Goal: Transaction & Acquisition: Purchase product/service

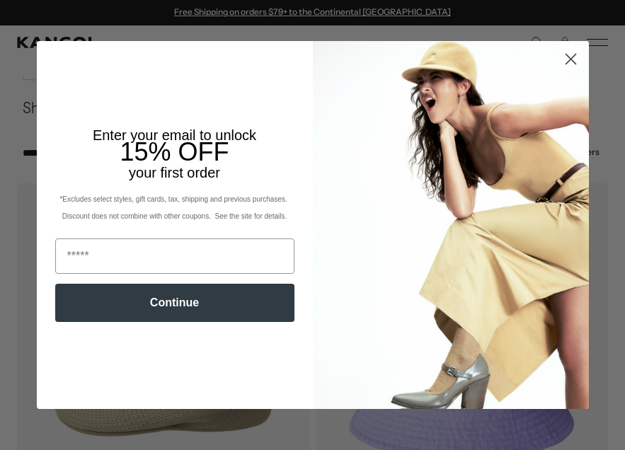
click at [576, 52] on circle "Close dialog" at bounding box center [569, 58] width 23 height 23
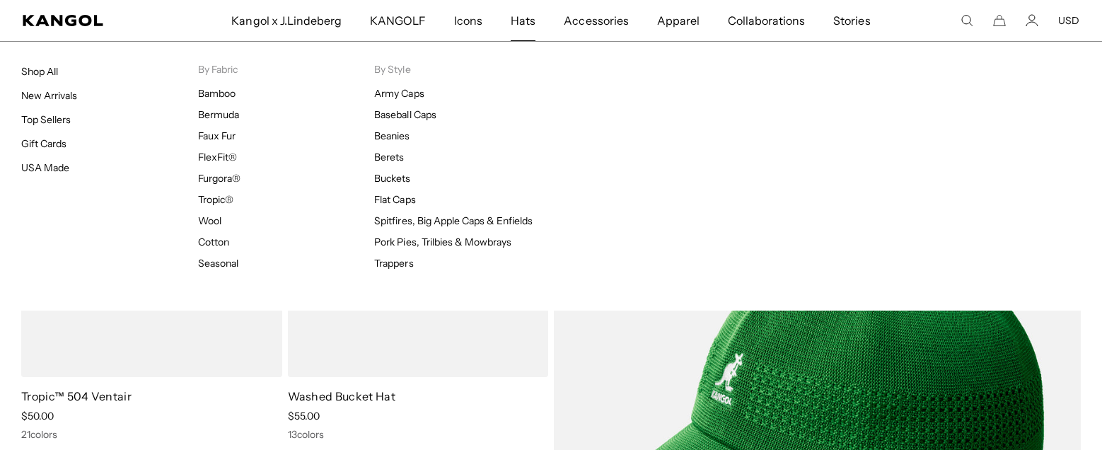
scroll to position [0, 291]
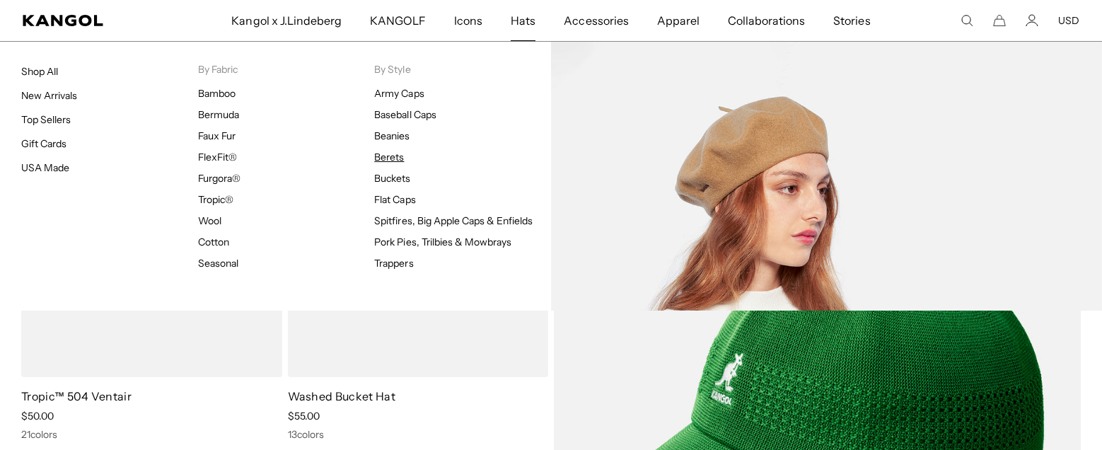
click at [400, 158] on link "Berets" at bounding box center [389, 157] width 30 height 13
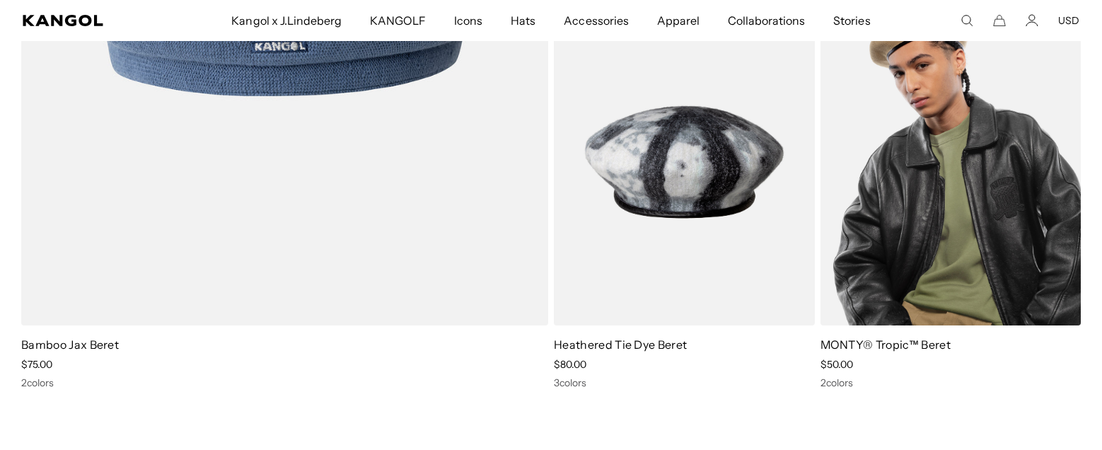
scroll to position [1466, 0]
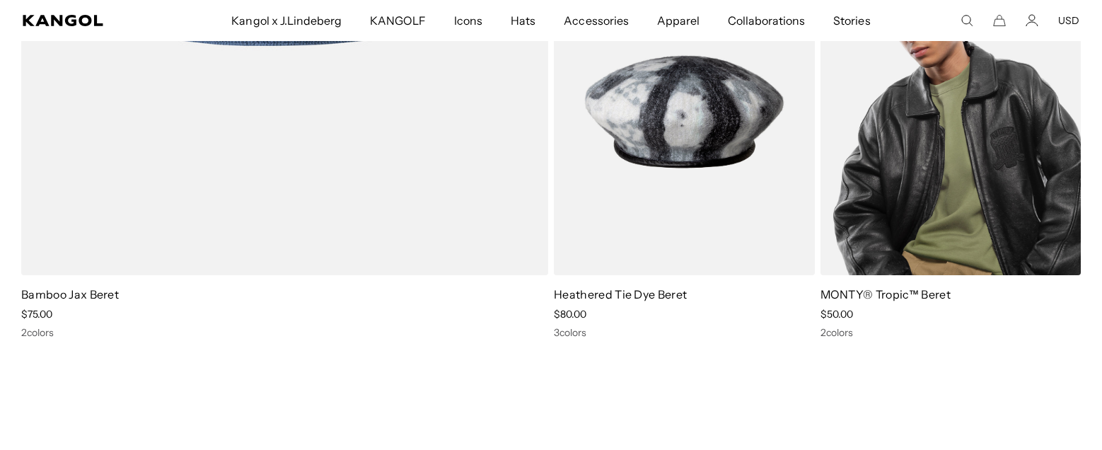
click at [916, 161] on img at bounding box center [951, 112] width 261 height 328
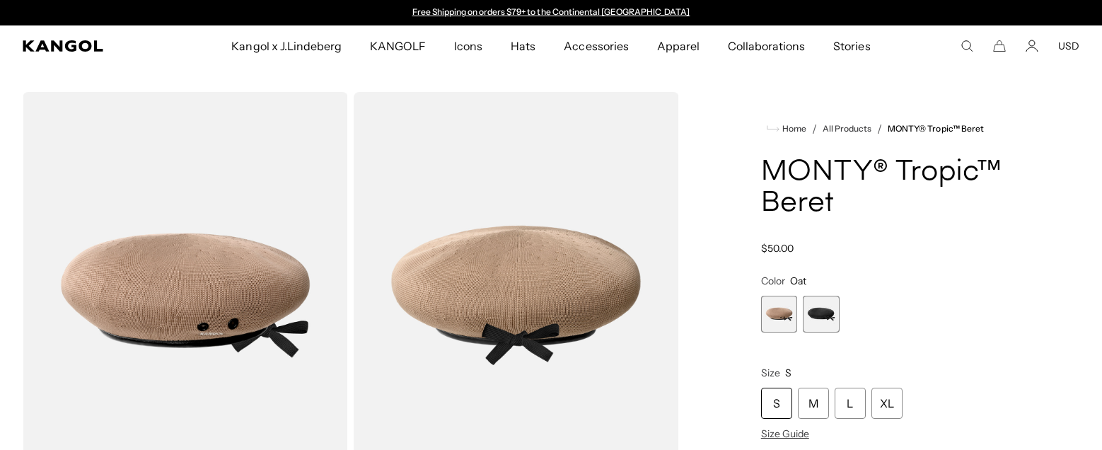
click at [821, 303] on span "2 of 2" at bounding box center [821, 314] width 37 height 37
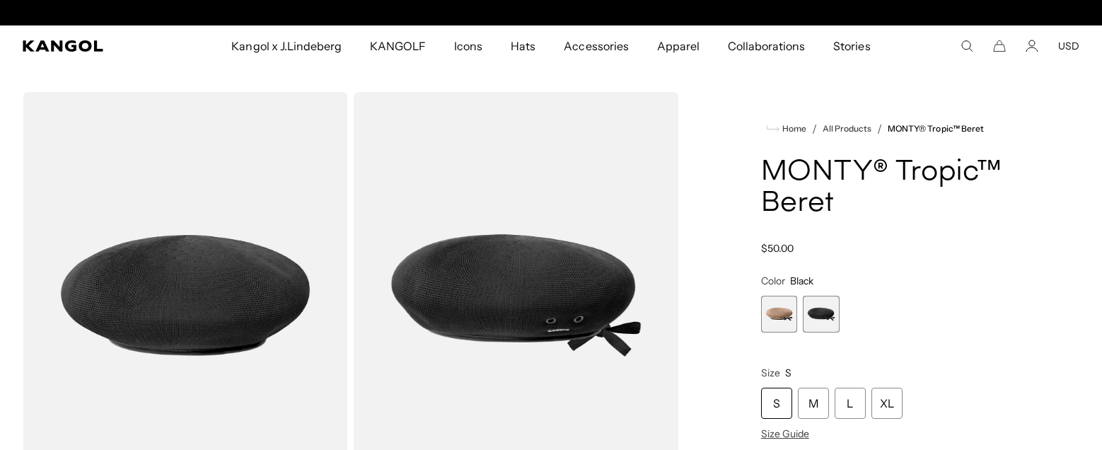
scroll to position [0, 291]
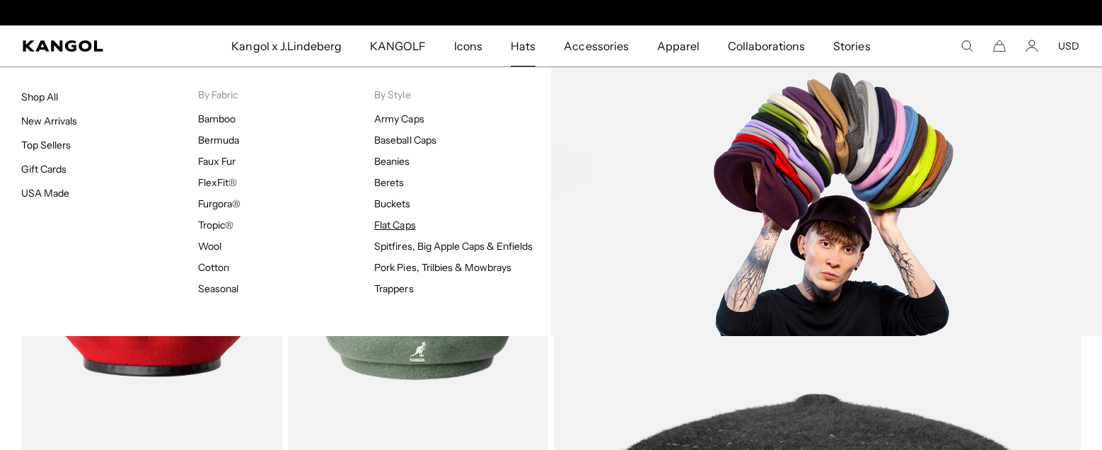
scroll to position [0, 291]
click at [398, 225] on link "Flat Caps" at bounding box center [394, 225] width 41 height 13
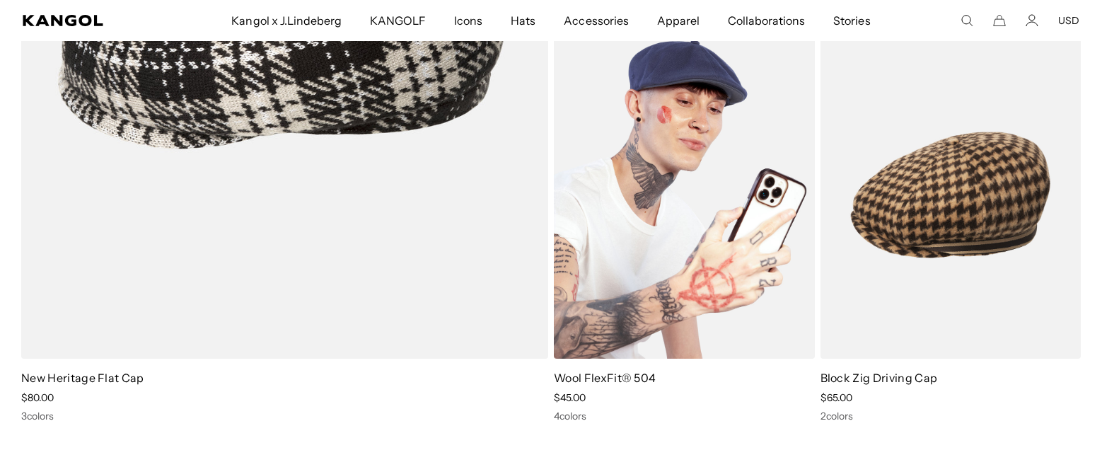
scroll to position [1365, 0]
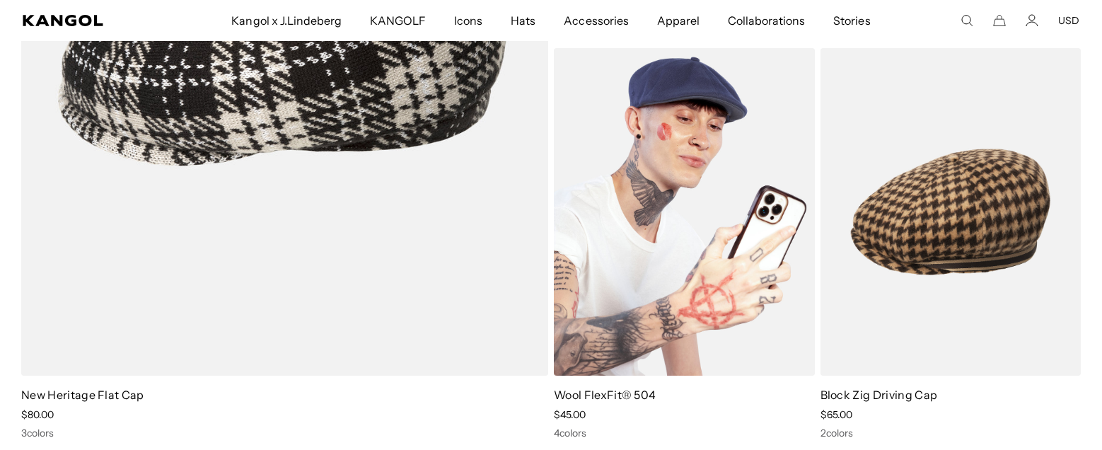
click at [647, 172] on img at bounding box center [684, 212] width 261 height 328
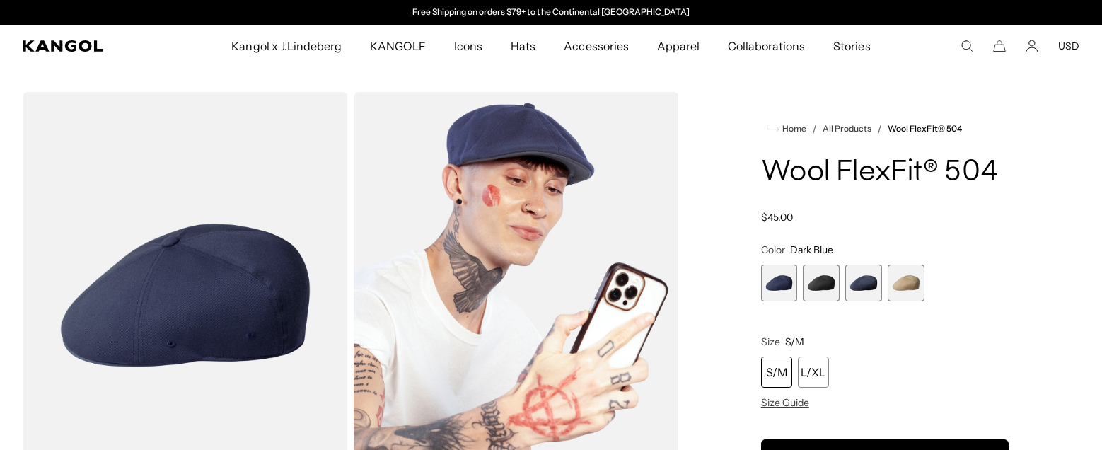
click at [803, 266] on span "2 of 4" at bounding box center [821, 283] width 37 height 37
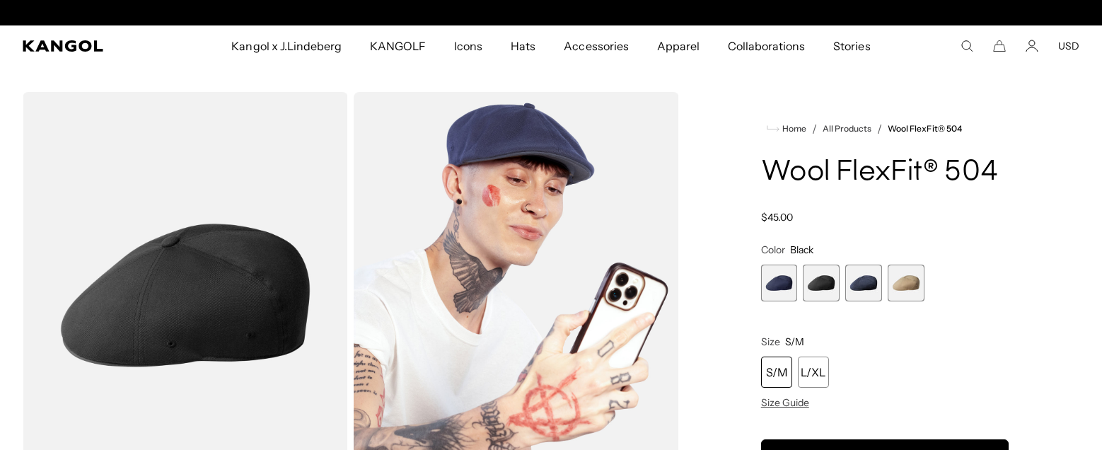
click at [867, 283] on span "3 of 4" at bounding box center [863, 283] width 37 height 37
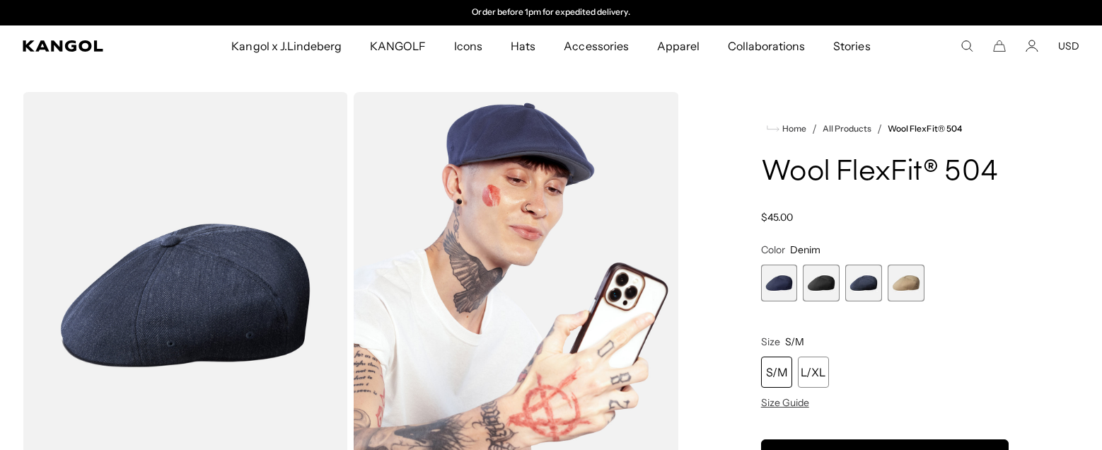
click at [900, 293] on span "4 of 4" at bounding box center [906, 283] width 37 height 37
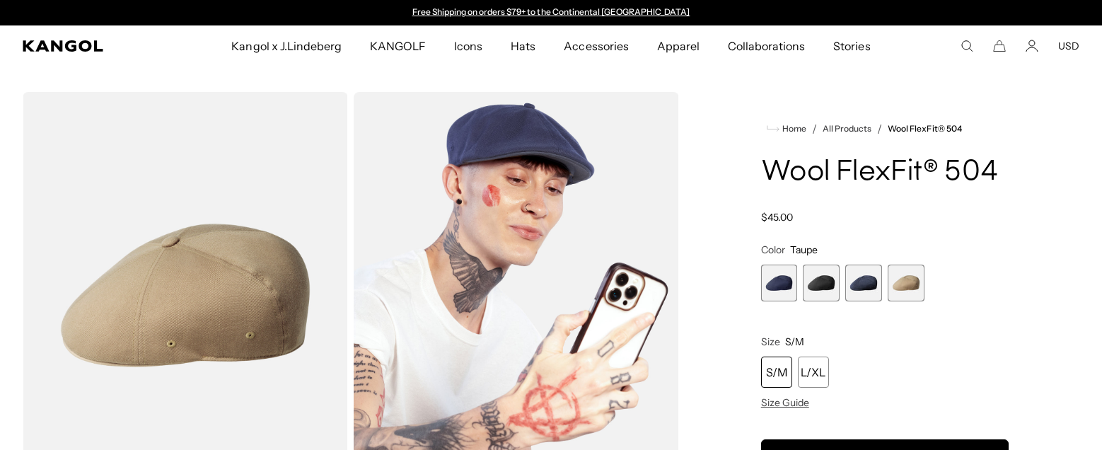
click at [769, 289] on span "1 of 4" at bounding box center [779, 283] width 37 height 37
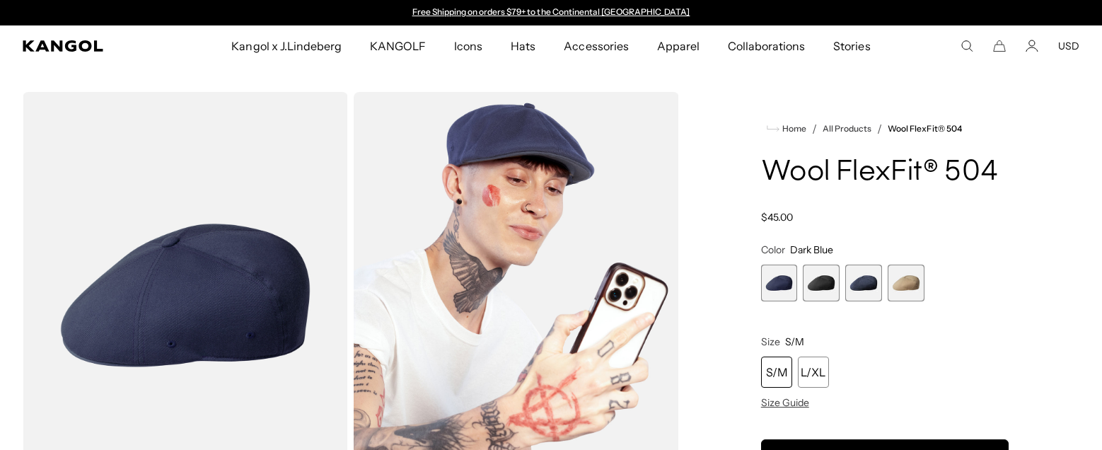
click at [836, 277] on span "2 of 4" at bounding box center [821, 283] width 37 height 37
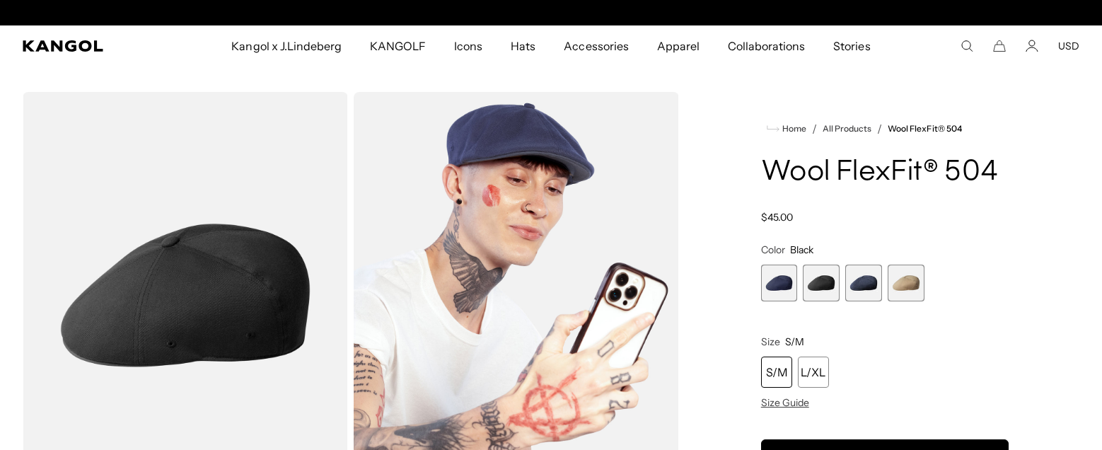
scroll to position [0, 291]
click at [780, 293] on span "1 of 4" at bounding box center [779, 283] width 37 height 37
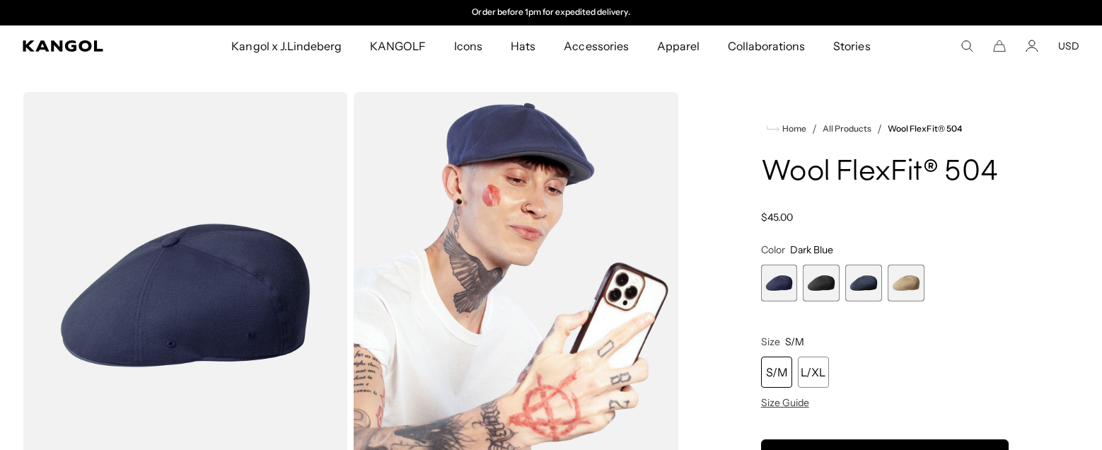
click at [816, 287] on span "2 of 4" at bounding box center [821, 283] width 37 height 37
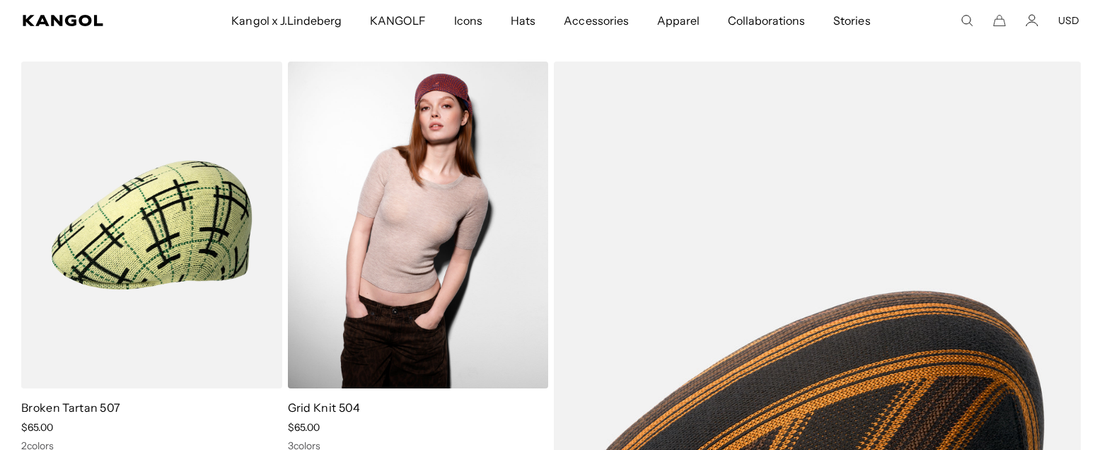
scroll to position [0, 291]
click at [358, 243] on img at bounding box center [418, 226] width 261 height 328
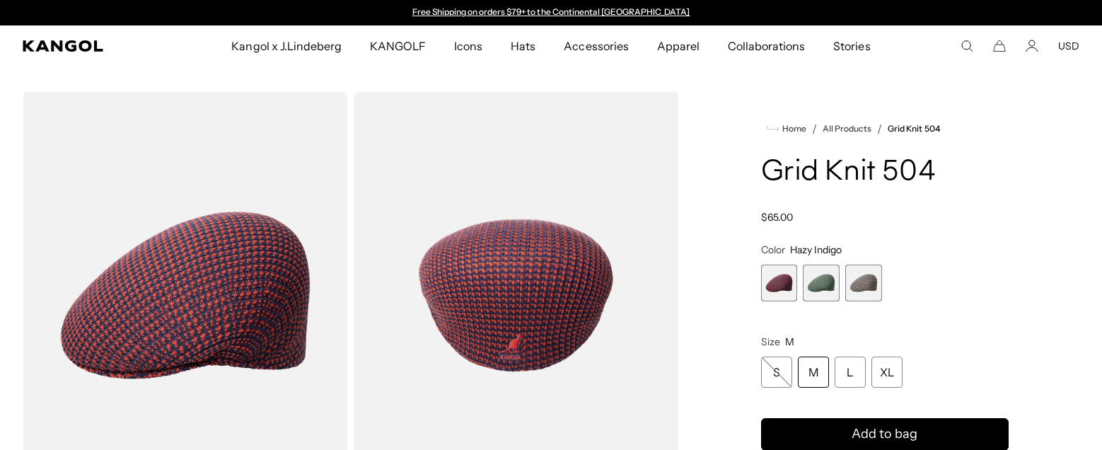
click at [828, 286] on span "2 of 3" at bounding box center [821, 283] width 37 height 37
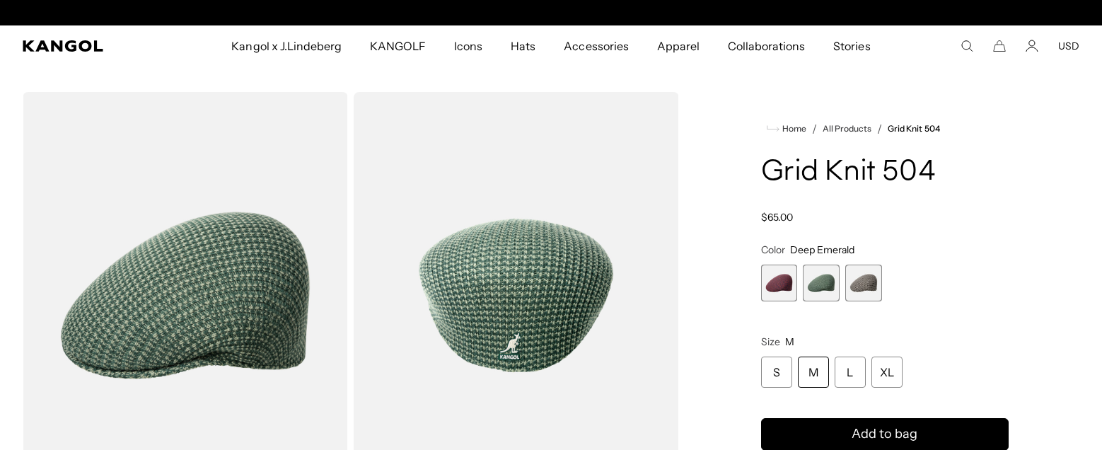
scroll to position [0, 291]
click at [856, 286] on span "3 of 3" at bounding box center [863, 283] width 37 height 37
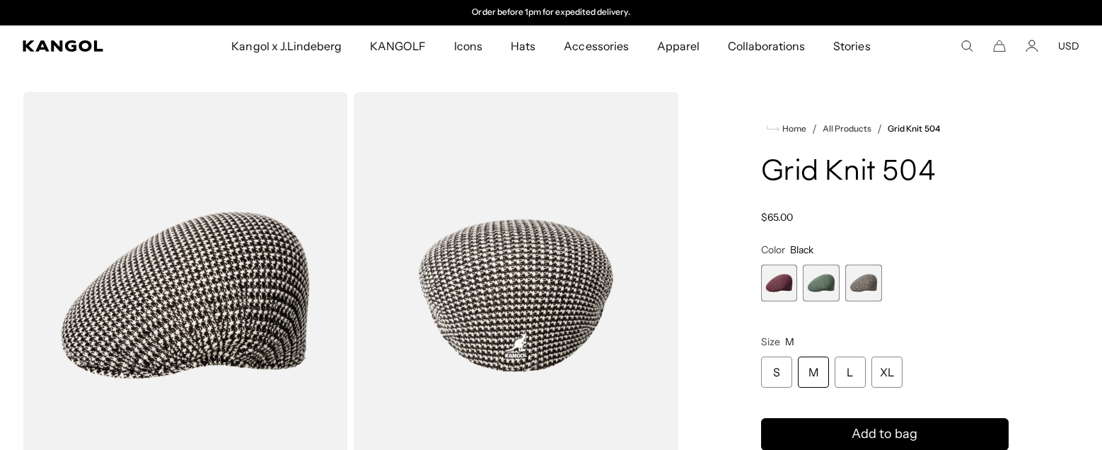
click at [810, 289] on span "2 of 3" at bounding box center [821, 283] width 37 height 37
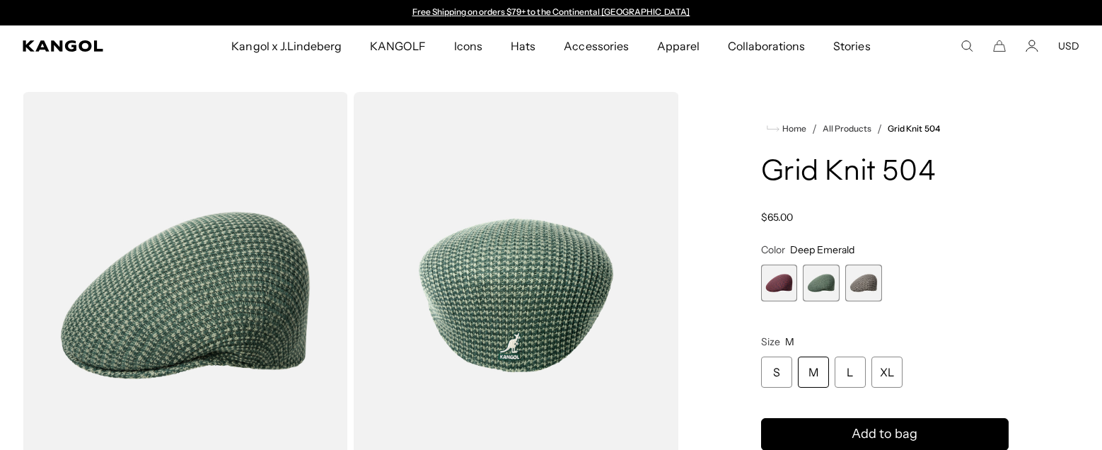
click at [776, 282] on span "1 of 3" at bounding box center [779, 283] width 37 height 37
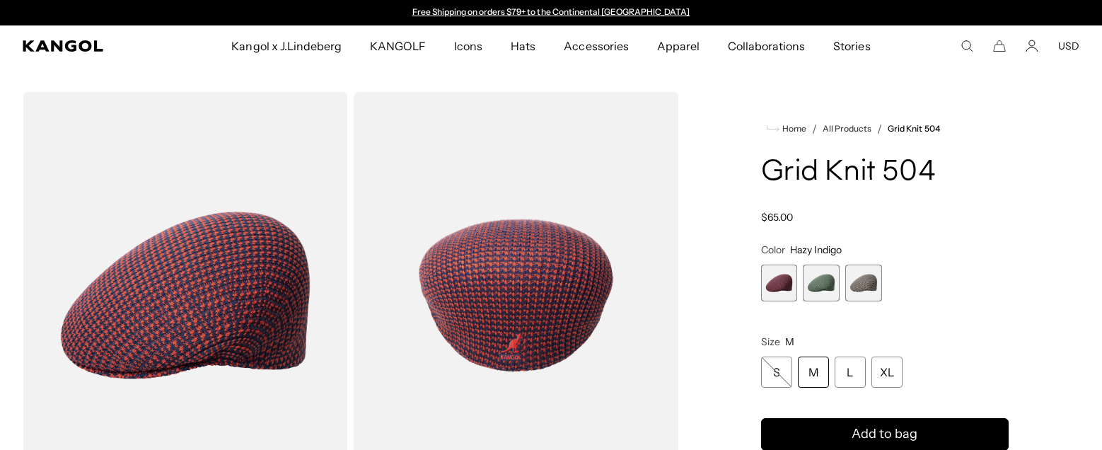
click at [834, 285] on span "2 of 3" at bounding box center [821, 283] width 37 height 37
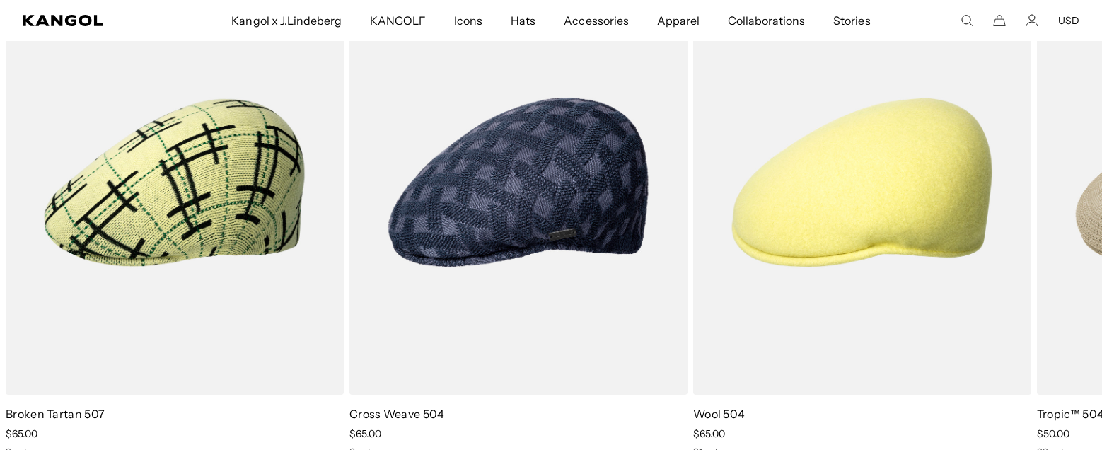
scroll to position [1089, 0]
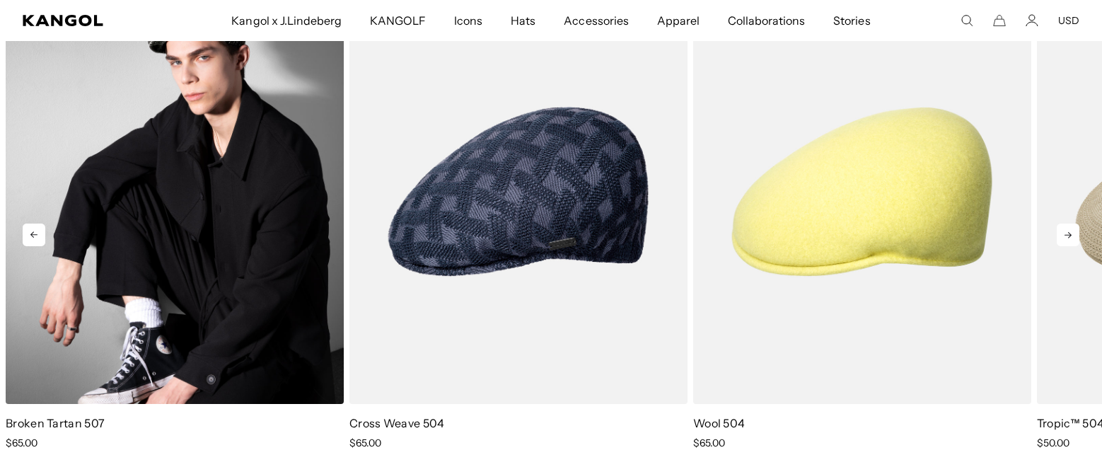
click at [136, 192] on img "1 of 5" at bounding box center [175, 191] width 338 height 424
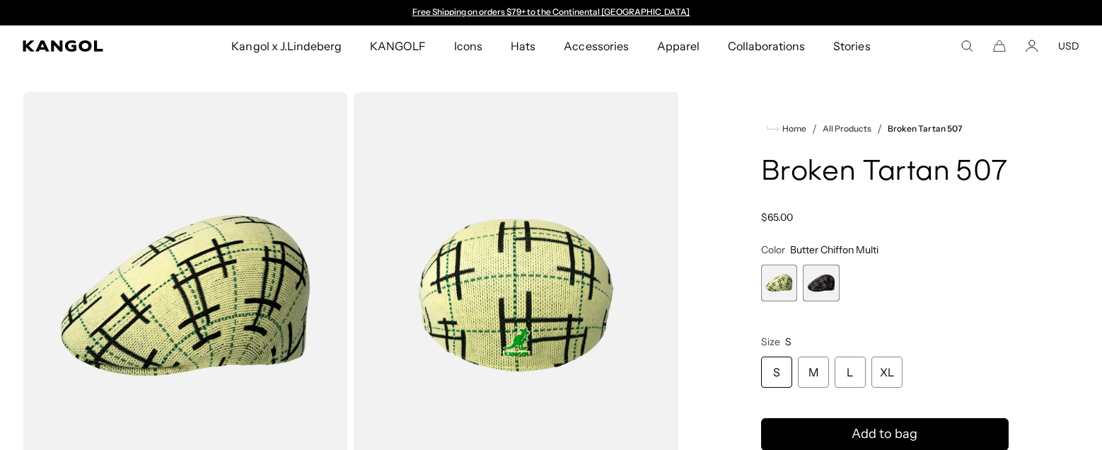
click at [816, 272] on span "2 of 2" at bounding box center [821, 283] width 37 height 37
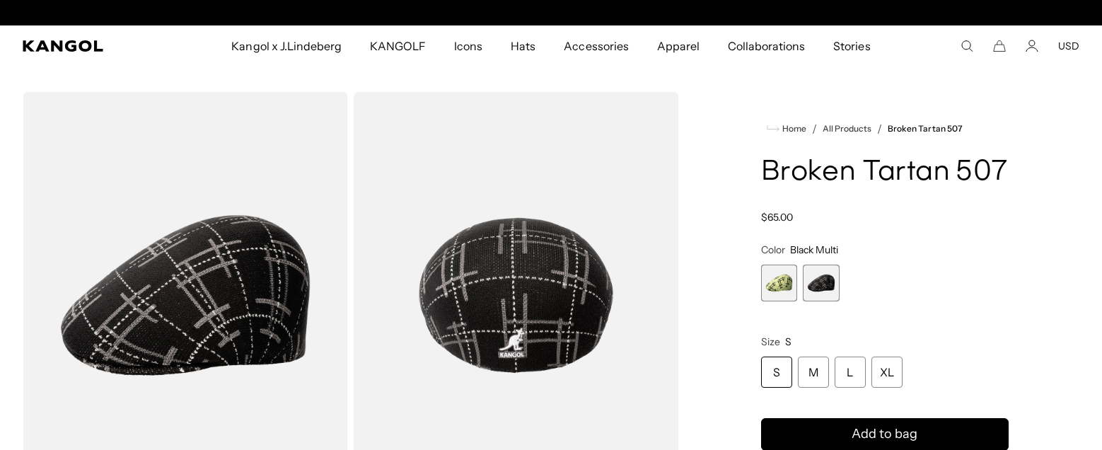
scroll to position [0, 291]
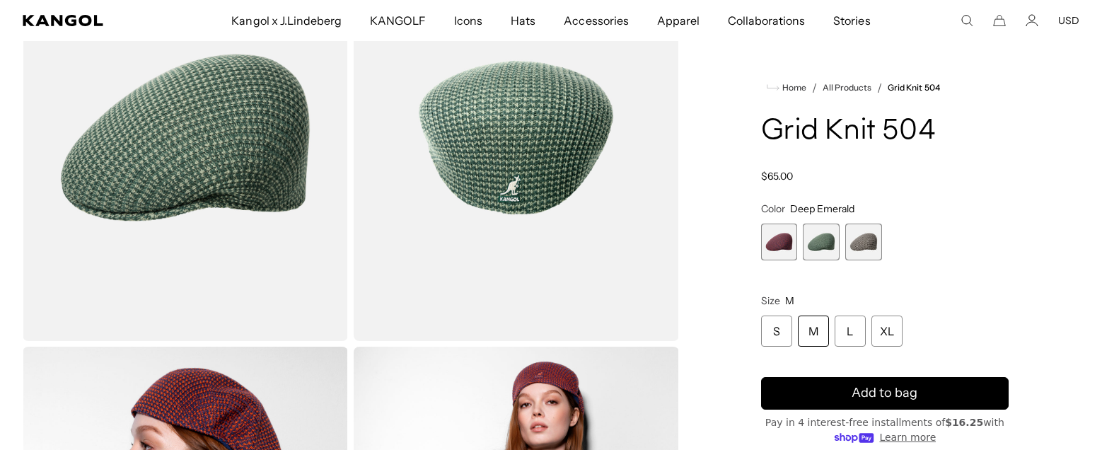
scroll to position [170, 0]
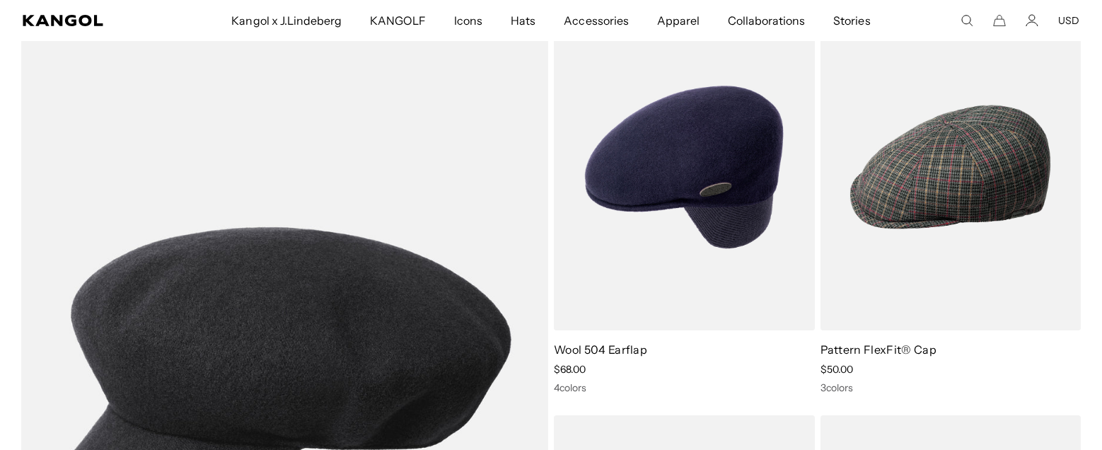
scroll to position [2690, 0]
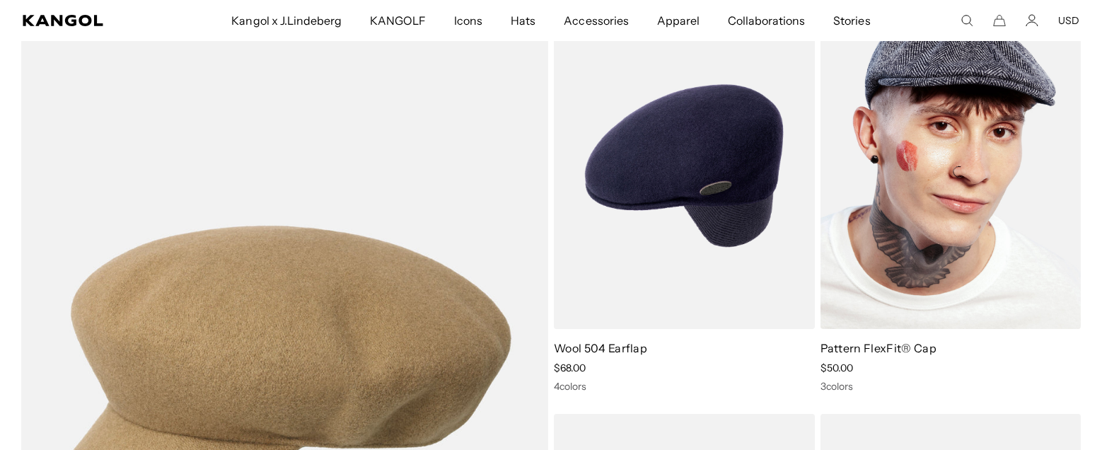
click at [971, 278] on img at bounding box center [951, 166] width 261 height 328
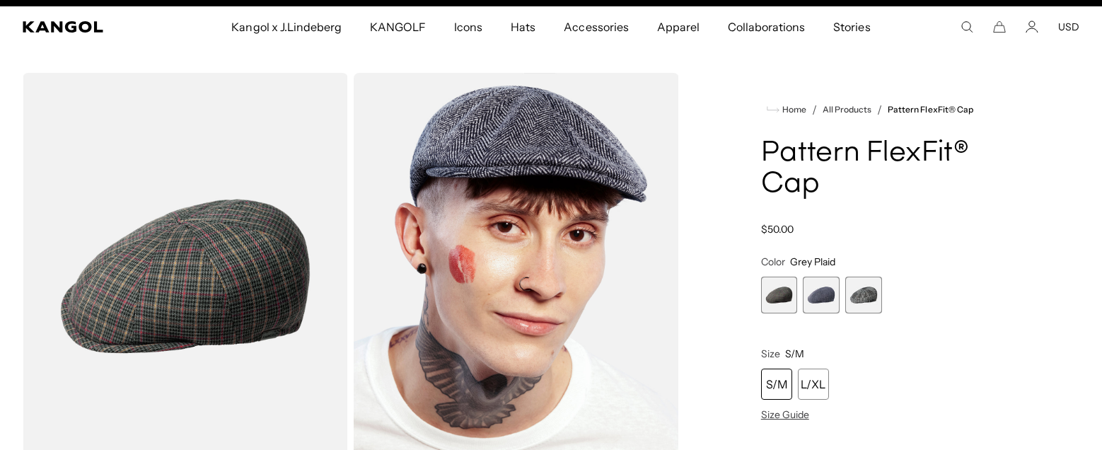
click at [811, 286] on span "2 of 3" at bounding box center [821, 295] width 37 height 37
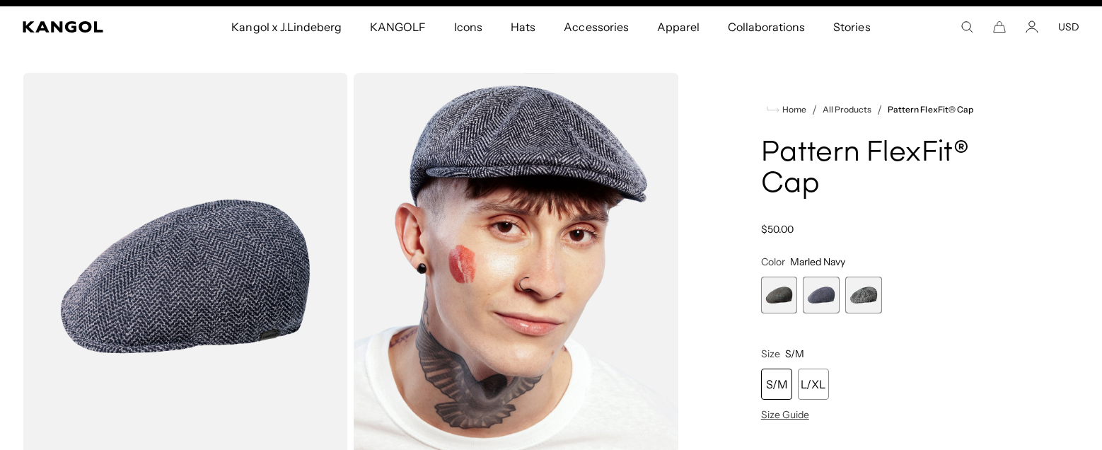
click at [867, 301] on span "3 of 3" at bounding box center [863, 295] width 37 height 37
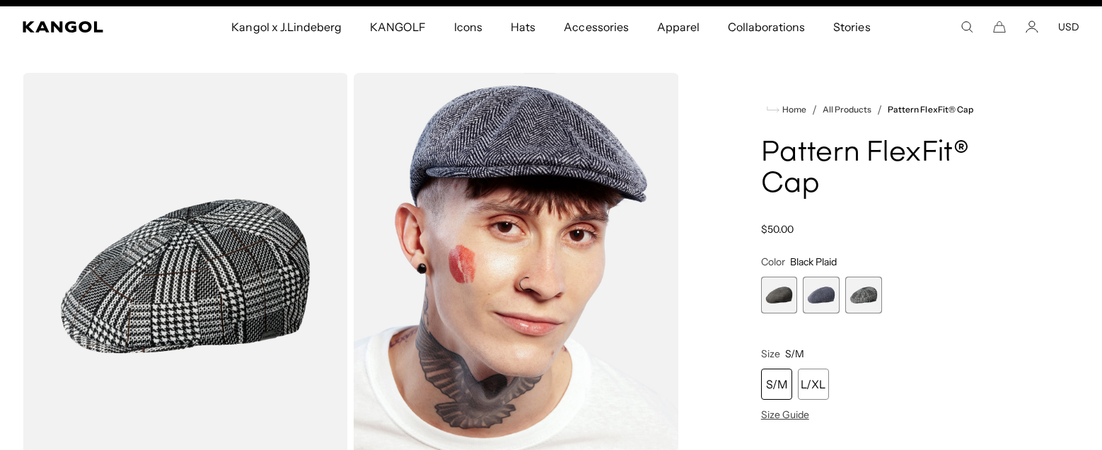
scroll to position [0, 291]
click at [869, 300] on span "3 of 3" at bounding box center [863, 295] width 37 height 37
click at [835, 299] on span "2 of 3" at bounding box center [821, 295] width 37 height 37
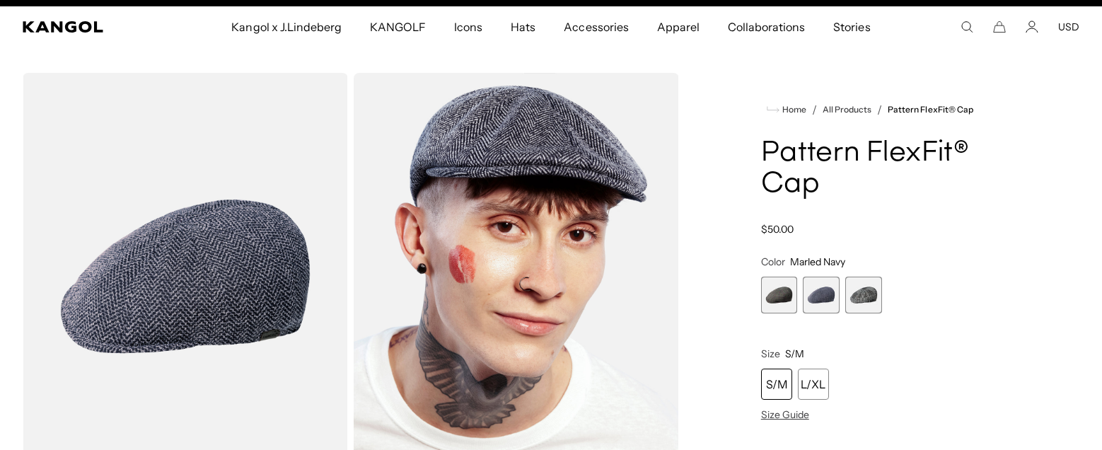
click at [767, 296] on span "1 of 3" at bounding box center [779, 295] width 37 height 37
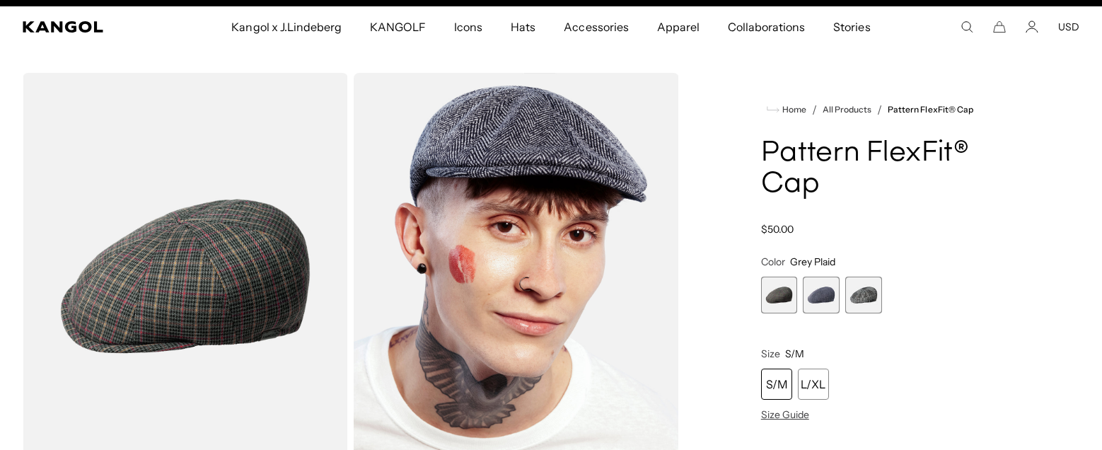
click at [780, 301] on span "1 of 3" at bounding box center [779, 295] width 37 height 37
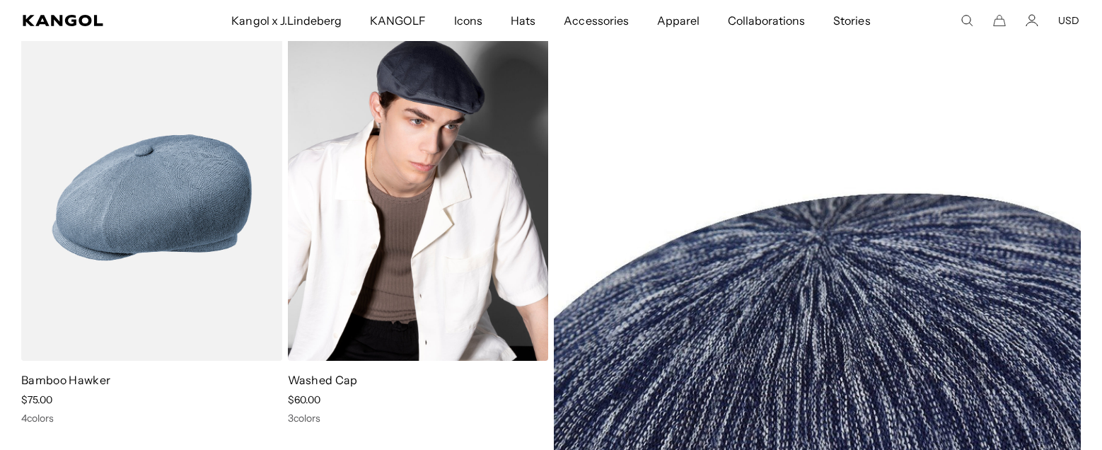
click at [371, 203] on img at bounding box center [418, 198] width 261 height 328
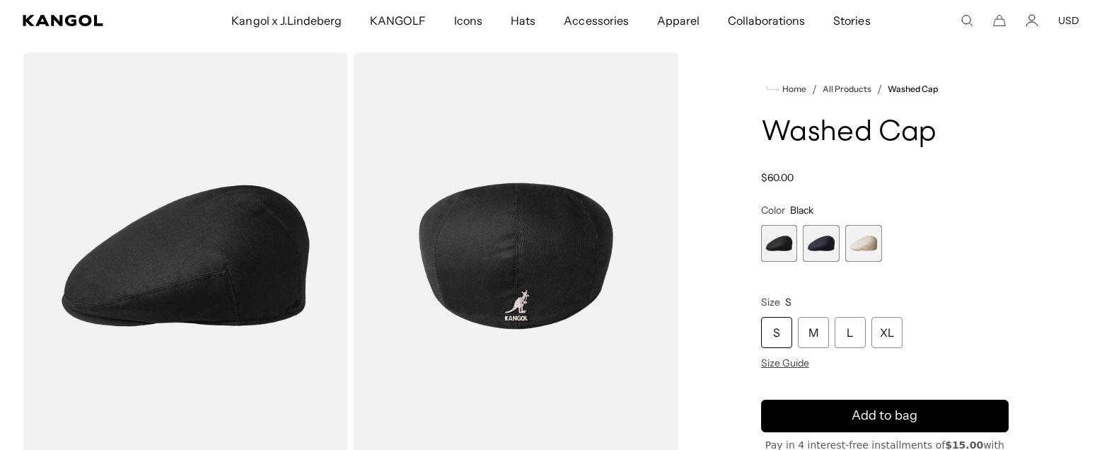
click at [821, 239] on span "2 of 3" at bounding box center [821, 243] width 37 height 37
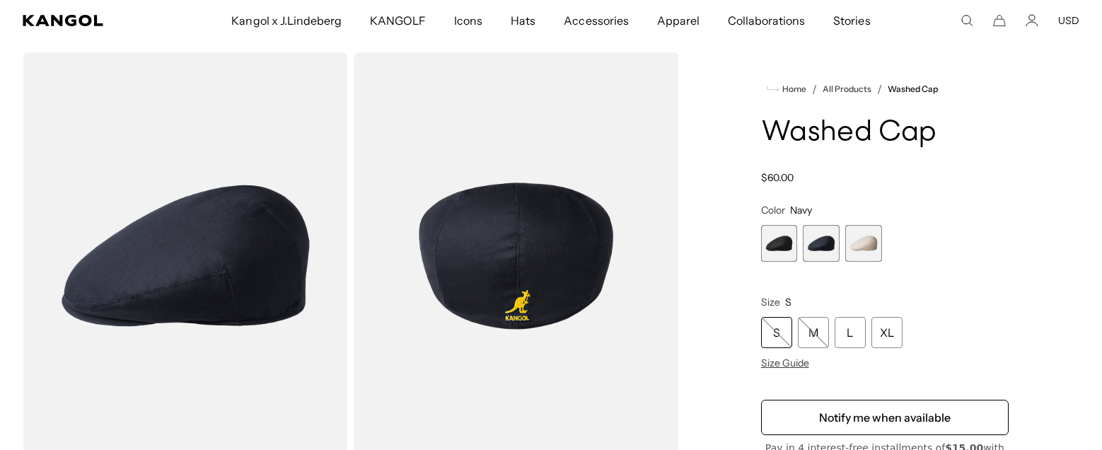
click at [860, 252] on span "3 of 3" at bounding box center [863, 243] width 37 height 37
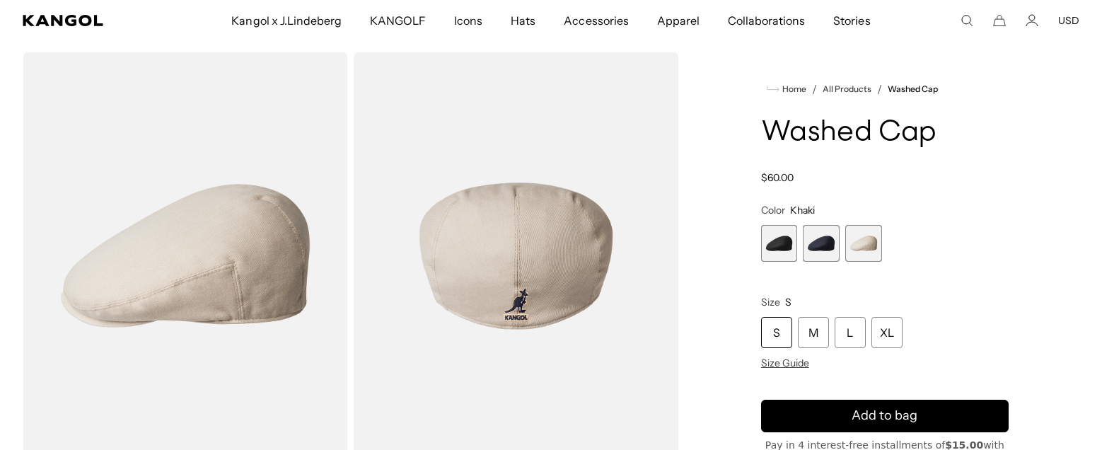
click at [773, 248] on span "1 of 3" at bounding box center [779, 243] width 37 height 37
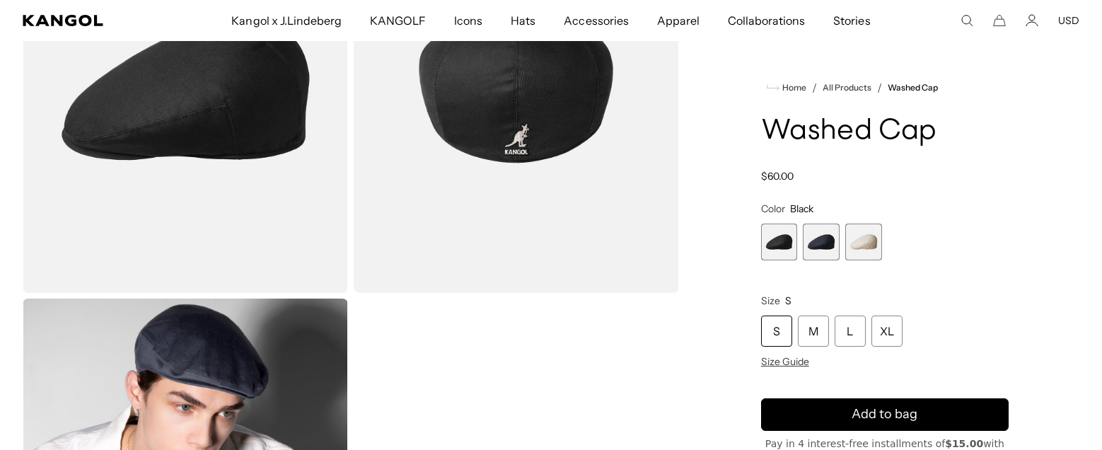
scroll to position [0, 291]
